Goal: Find specific page/section: Find specific page/section

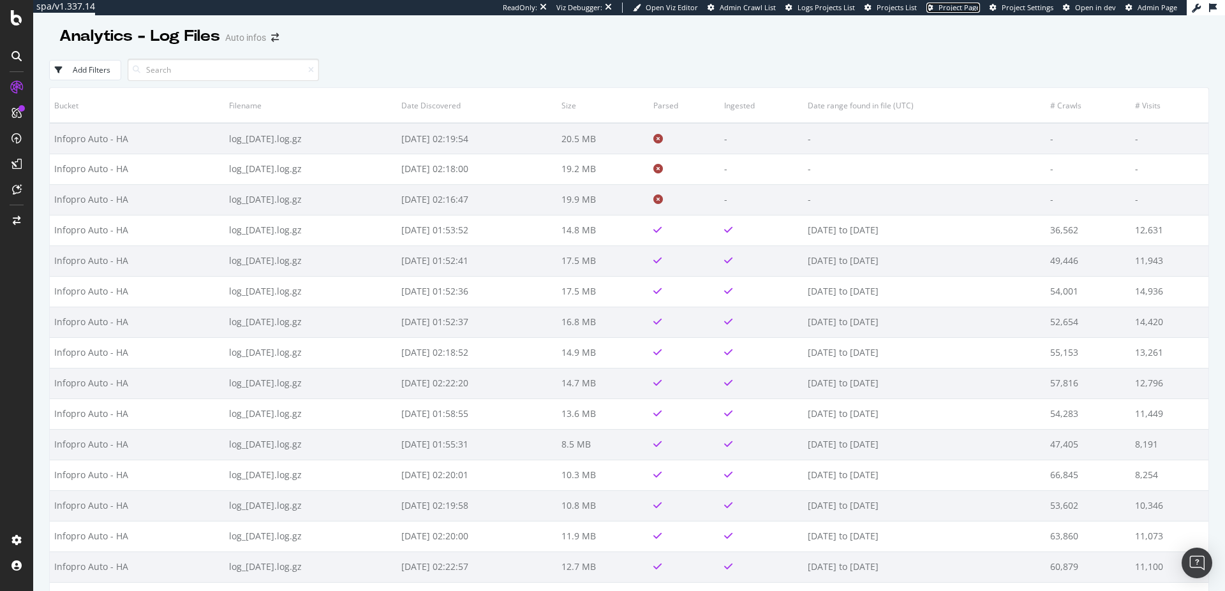
click at [963, 10] on span "Project Page" at bounding box center [959, 8] width 41 height 10
